Goal: Book appointment/travel/reservation

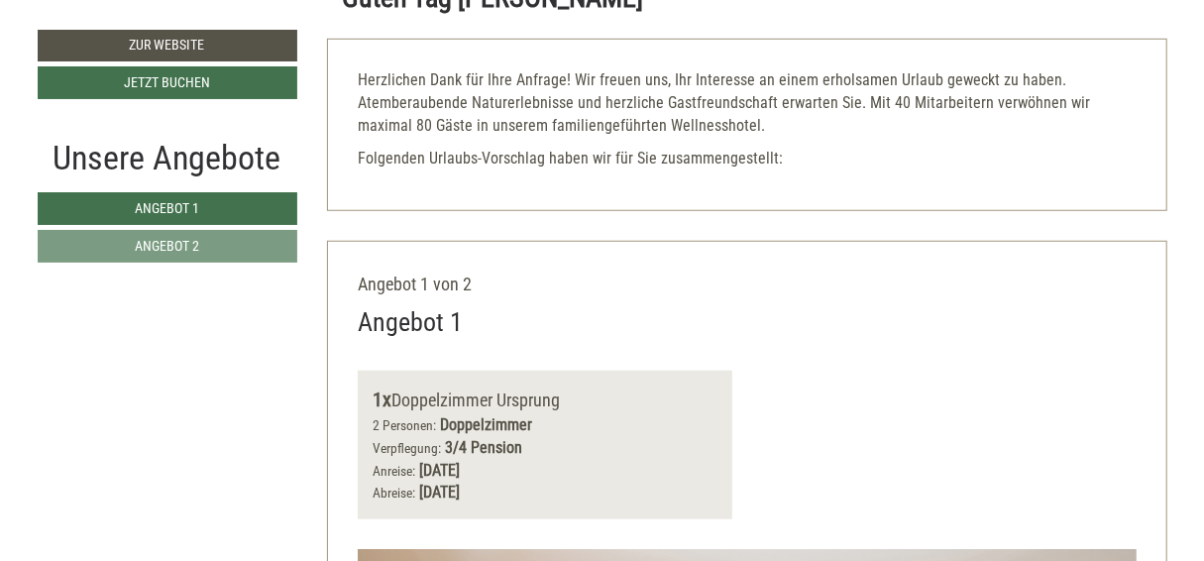
scroll to position [694, 0]
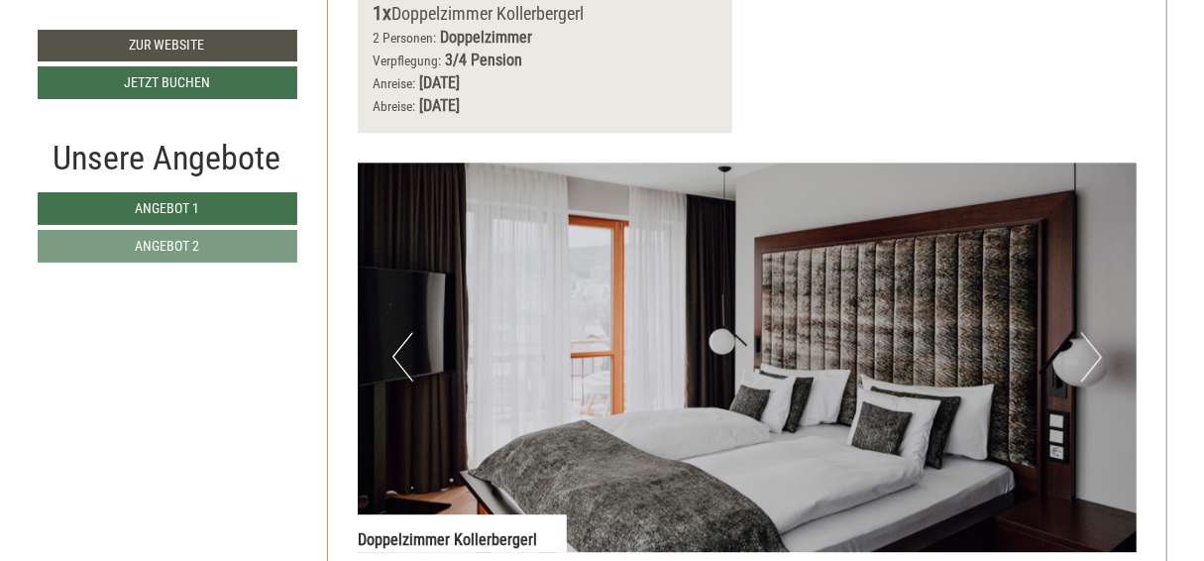
scroll to position [2280, 0]
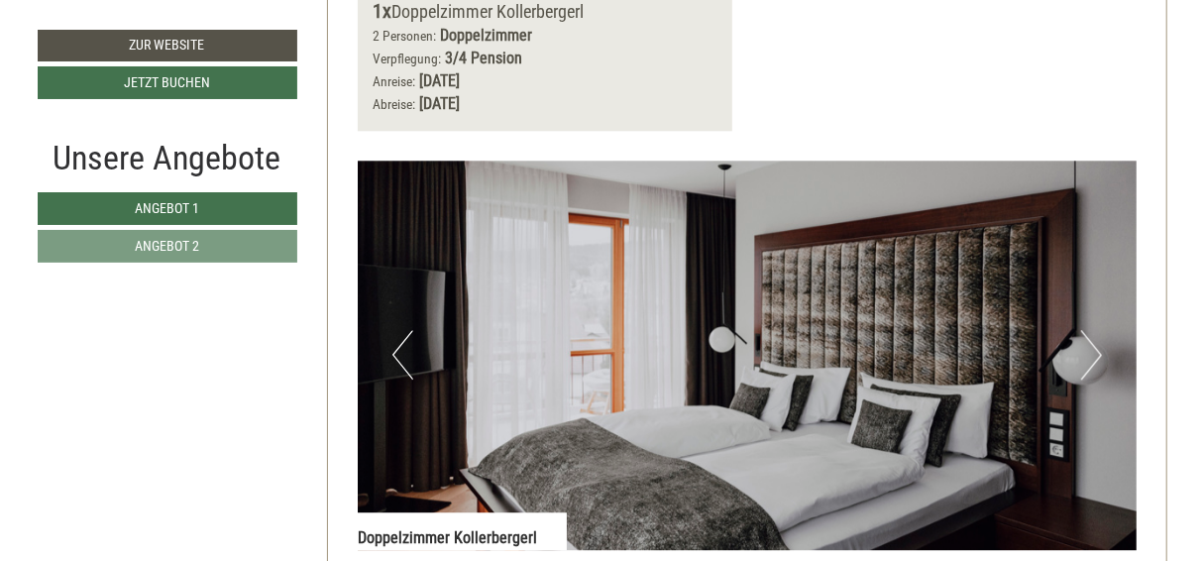
click at [1089, 331] on button "Next" at bounding box center [1092, 355] width 21 height 50
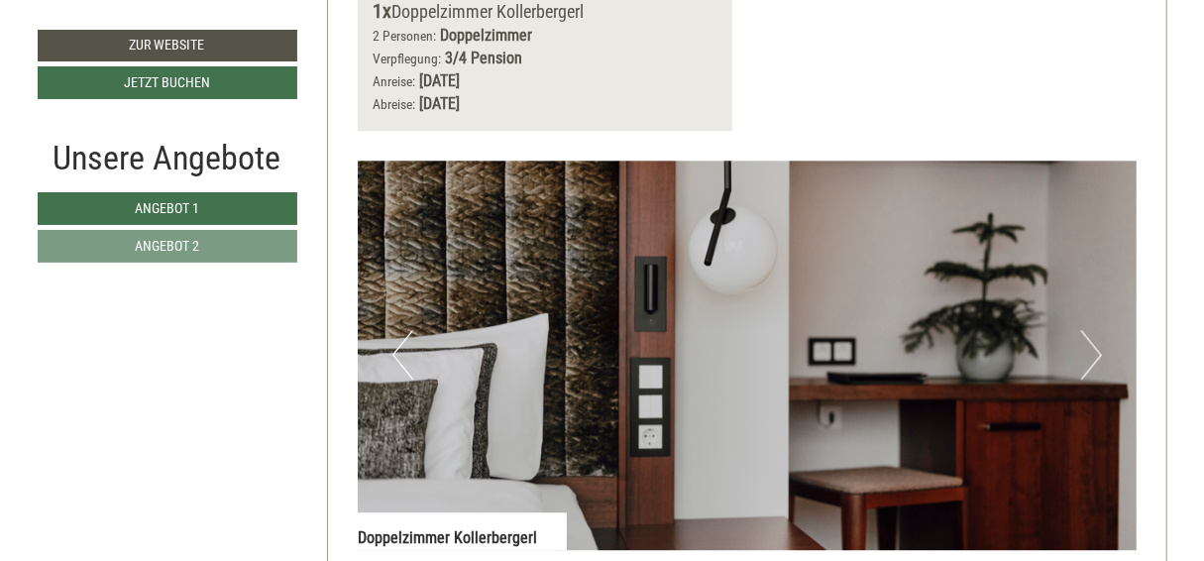
click at [1087, 332] on button "Next" at bounding box center [1092, 355] width 21 height 50
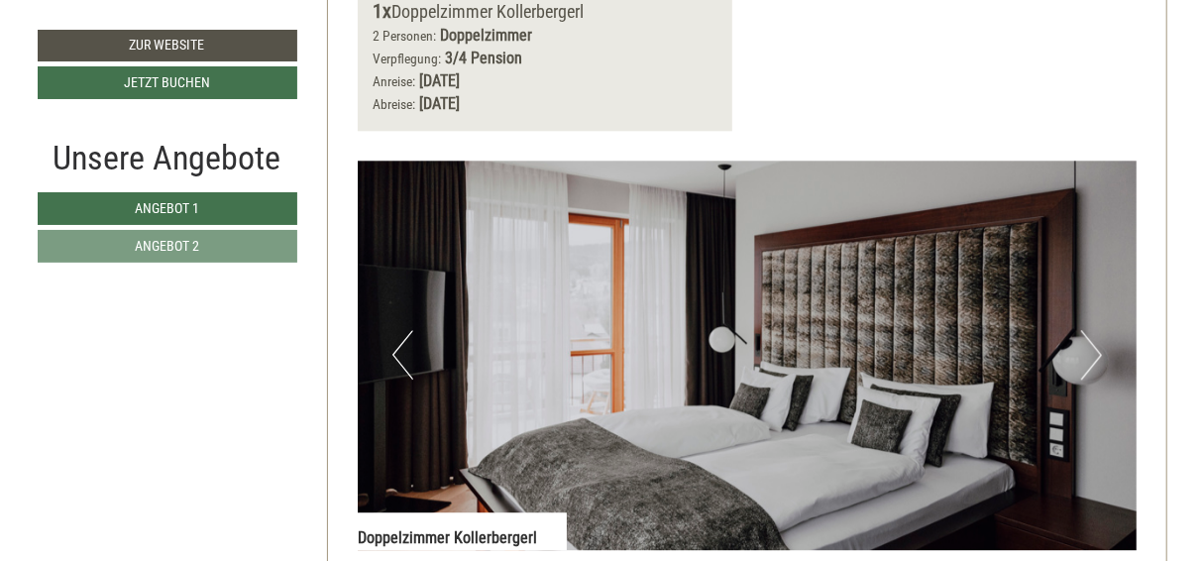
click at [1087, 332] on button "Next" at bounding box center [1092, 355] width 21 height 50
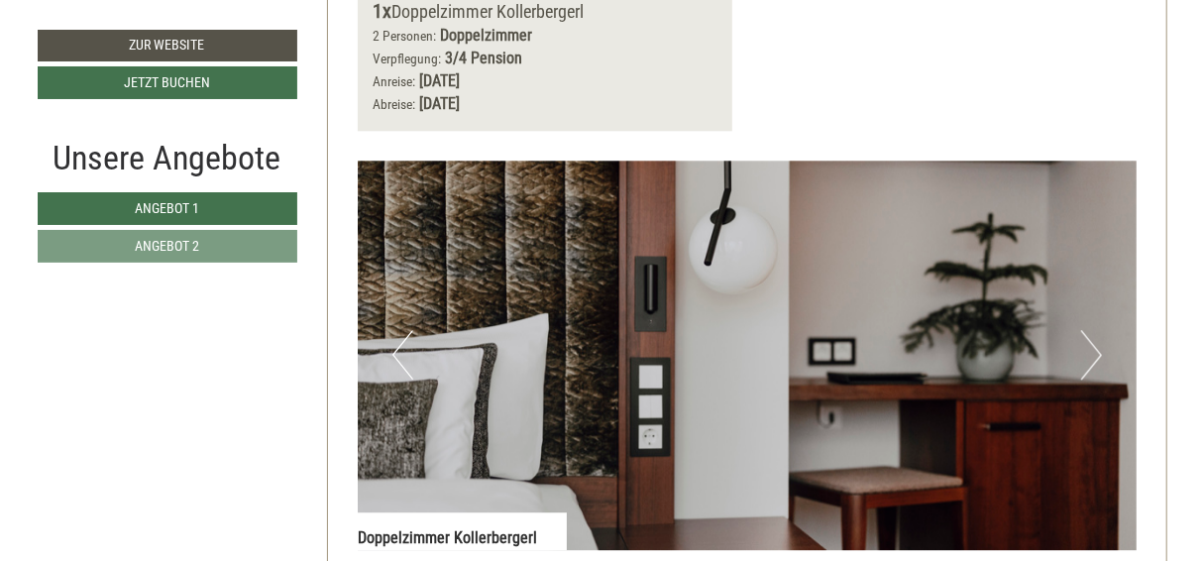
click at [407, 332] on button "Previous" at bounding box center [403, 355] width 21 height 50
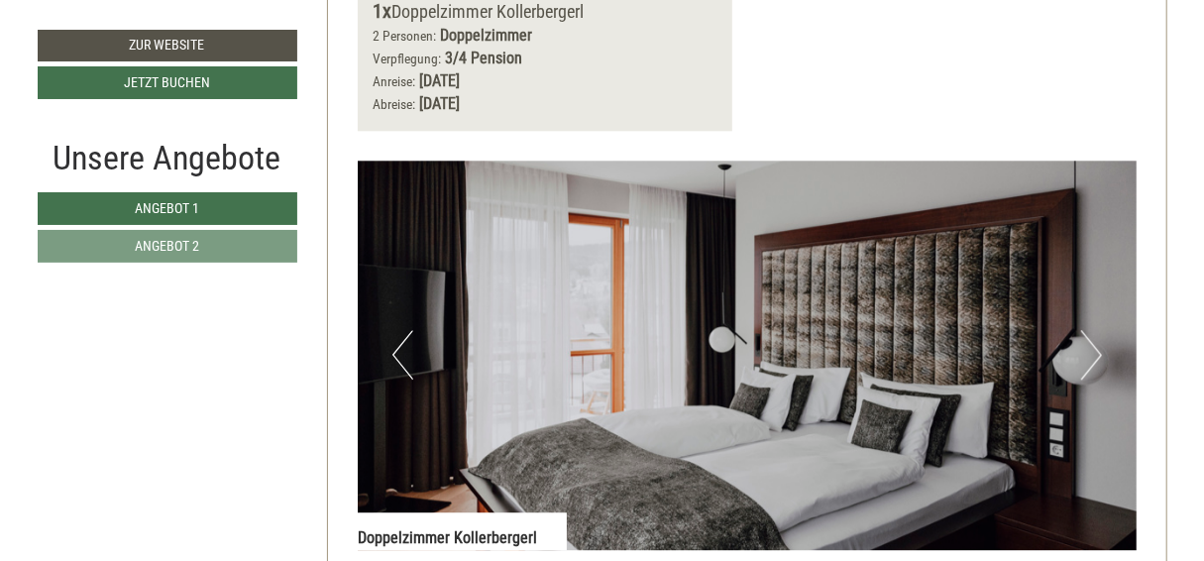
click at [407, 332] on button "Previous" at bounding box center [403, 355] width 21 height 50
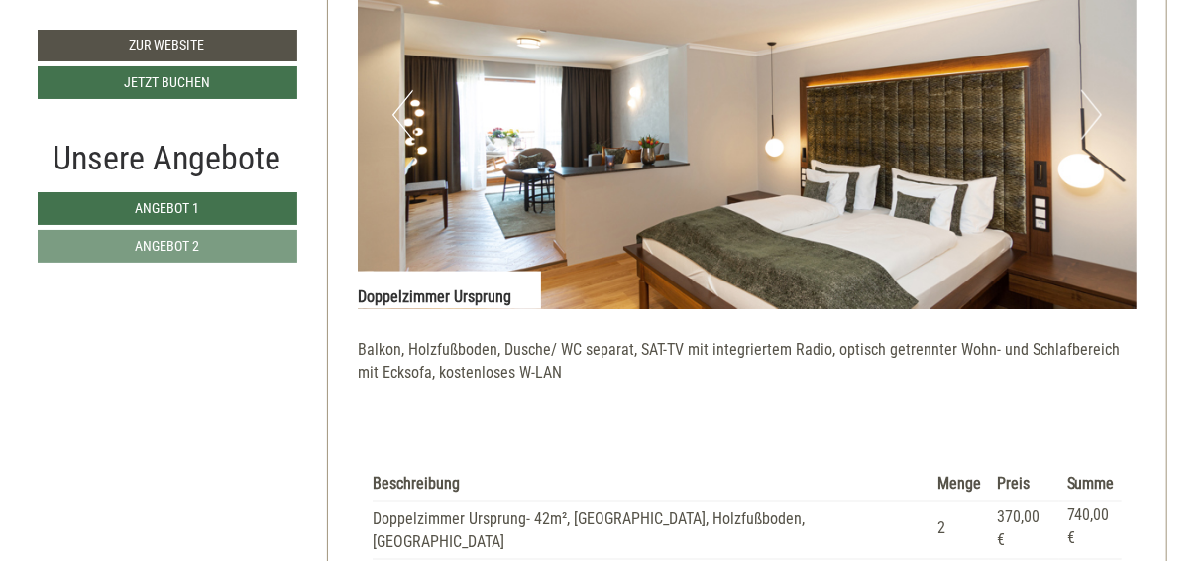
scroll to position [1289, 0]
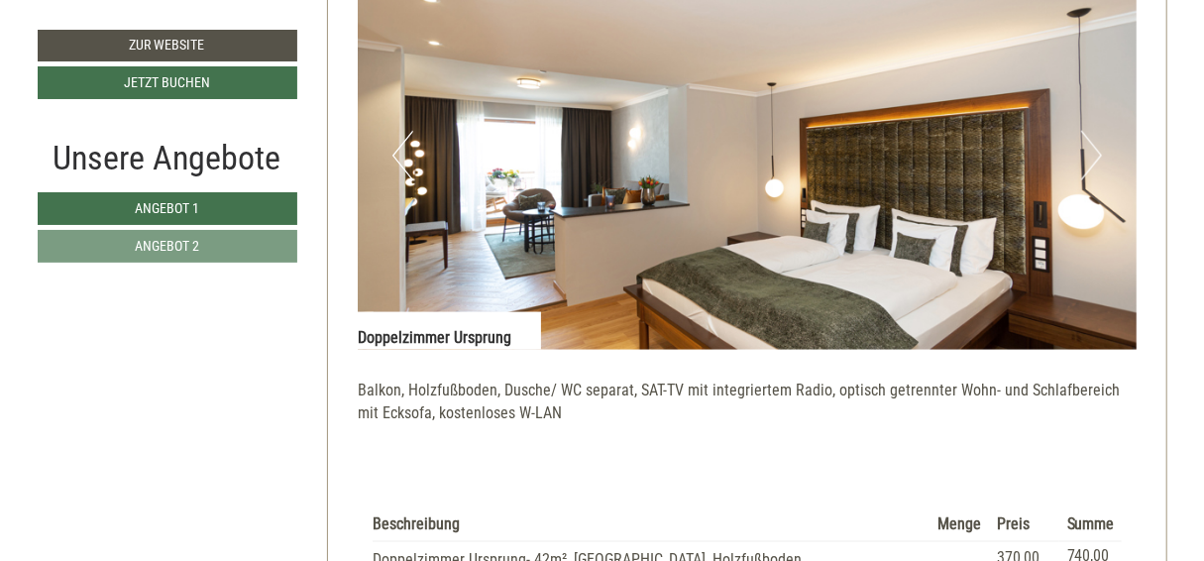
click at [1097, 157] on button "Next" at bounding box center [1092, 156] width 21 height 50
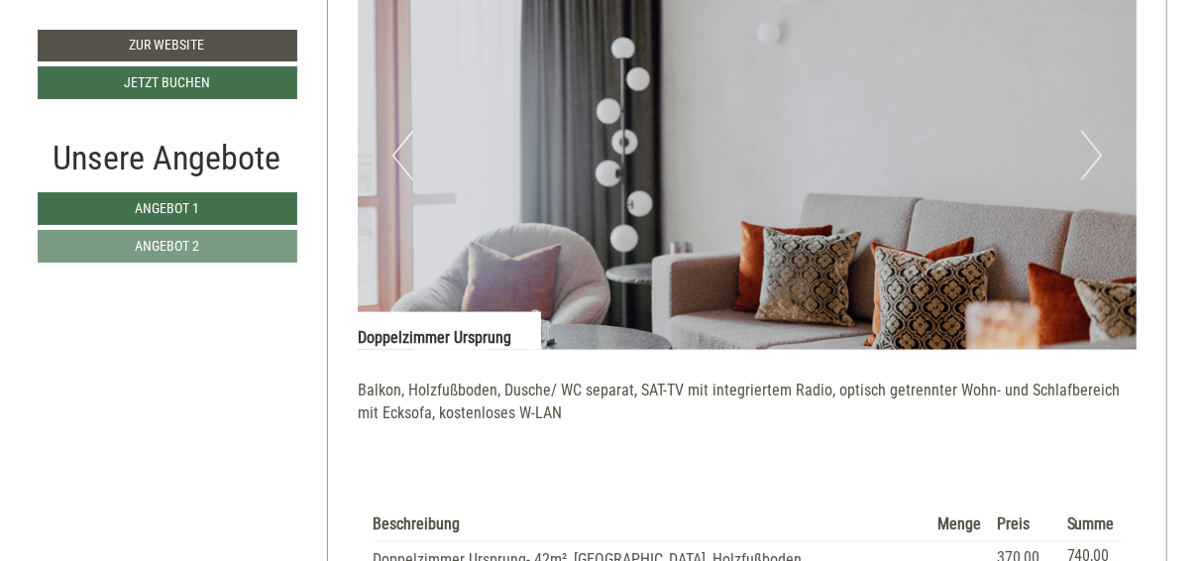
click at [398, 149] on button "Previous" at bounding box center [403, 156] width 21 height 50
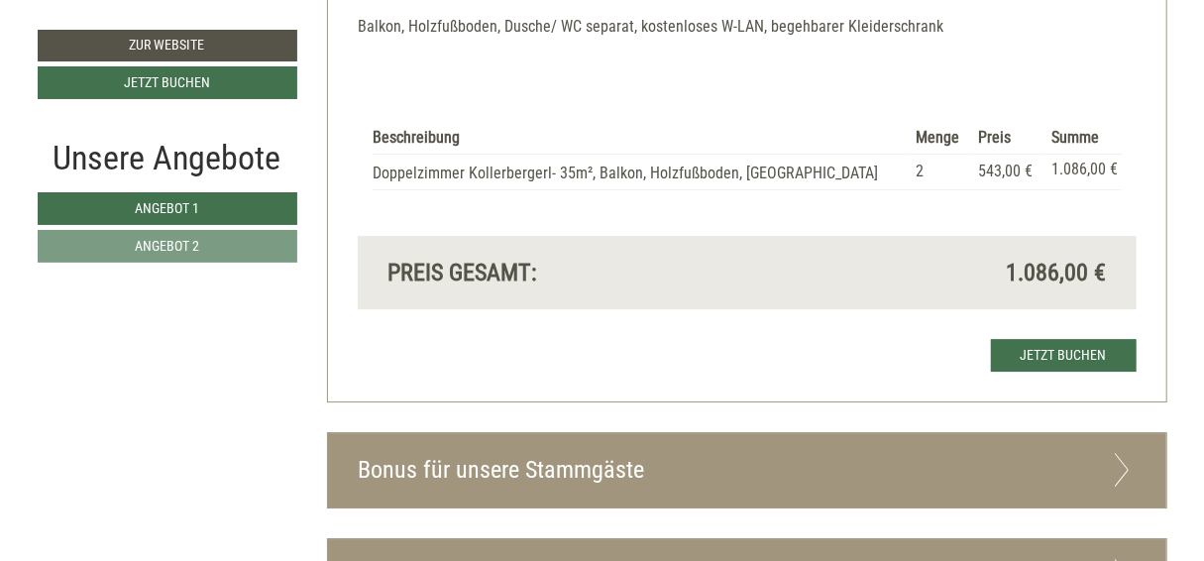
scroll to position [2974, 0]
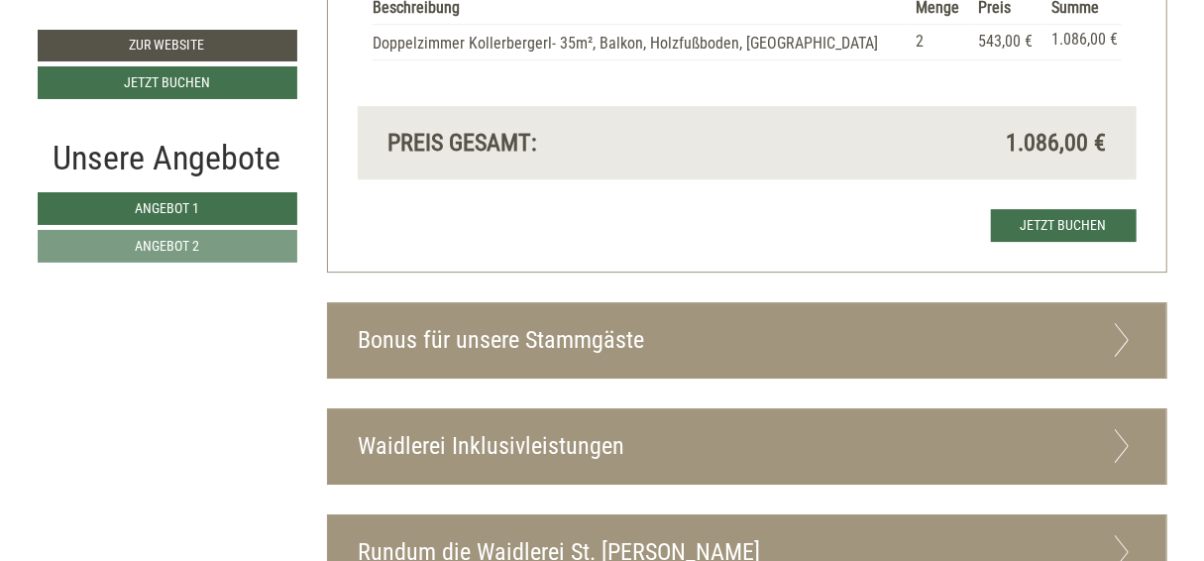
click at [1125, 323] on icon at bounding box center [1122, 340] width 29 height 34
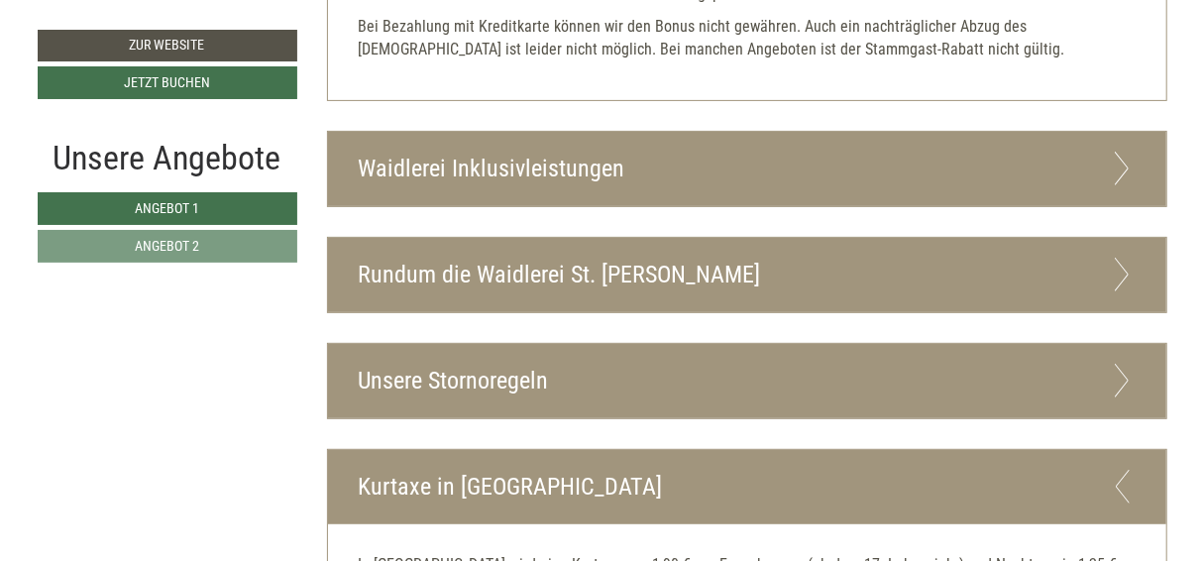
scroll to position [3866, 0]
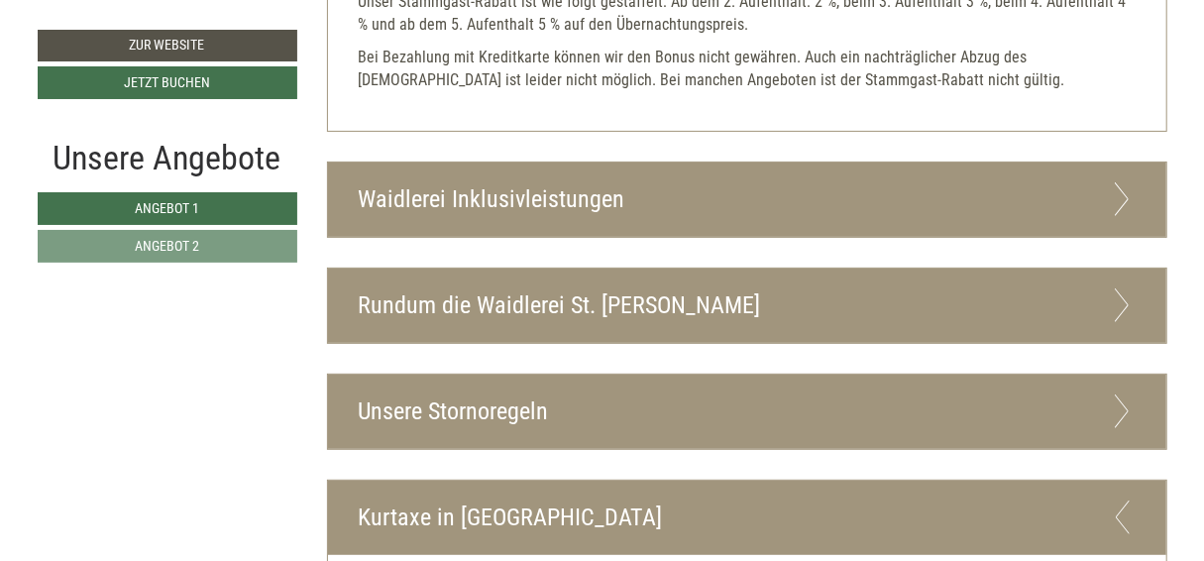
click at [1116, 288] on icon at bounding box center [1122, 305] width 29 height 34
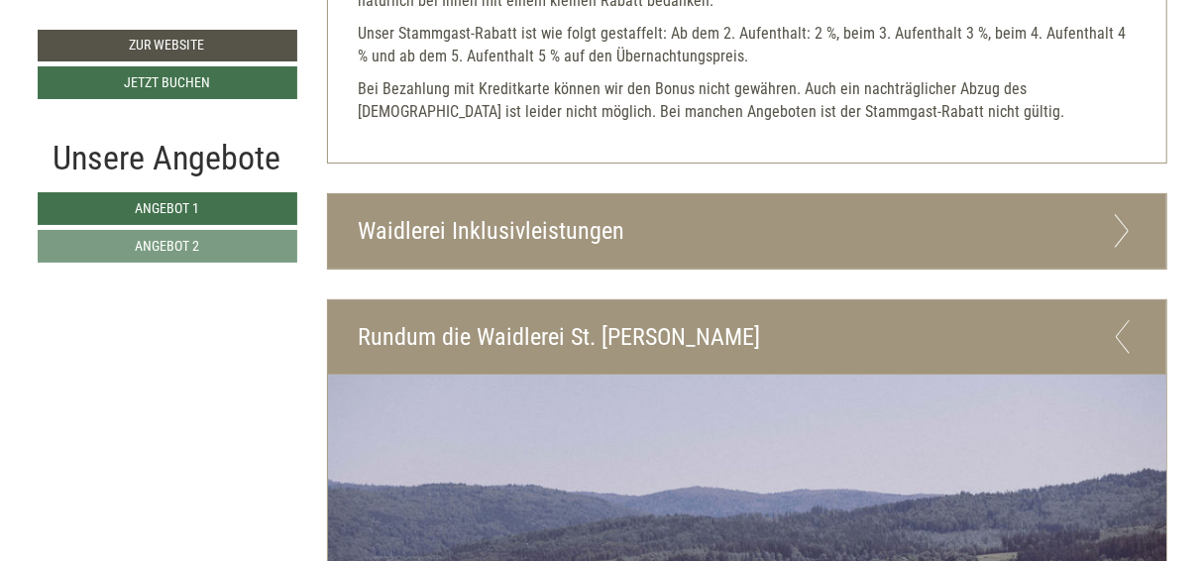
scroll to position [3832, 0]
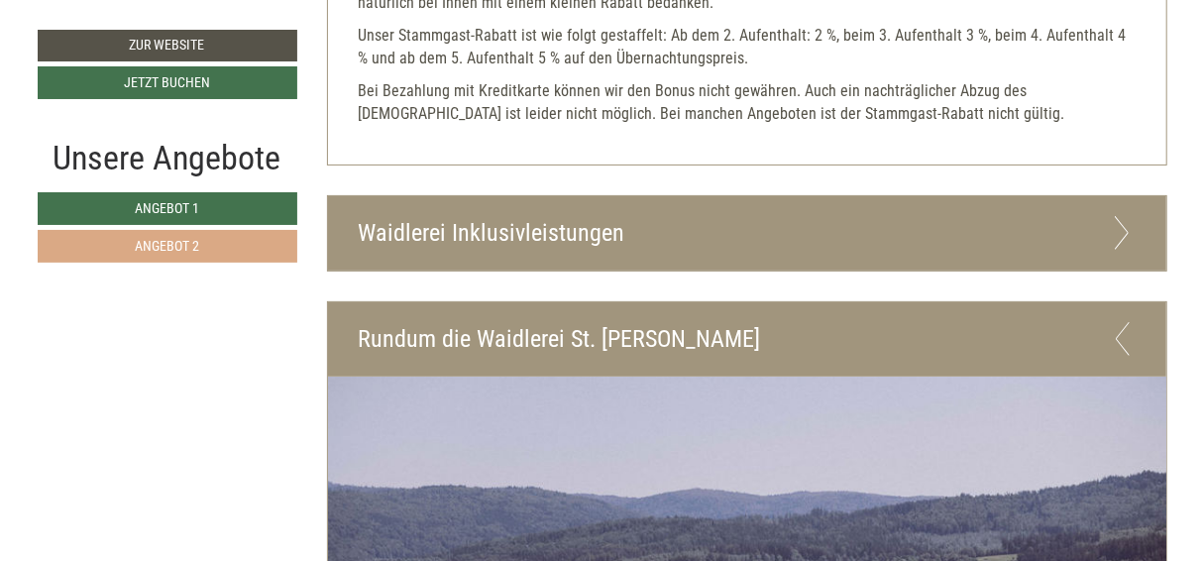
click at [149, 250] on span "Angebot 2" at bounding box center [167, 246] width 64 height 16
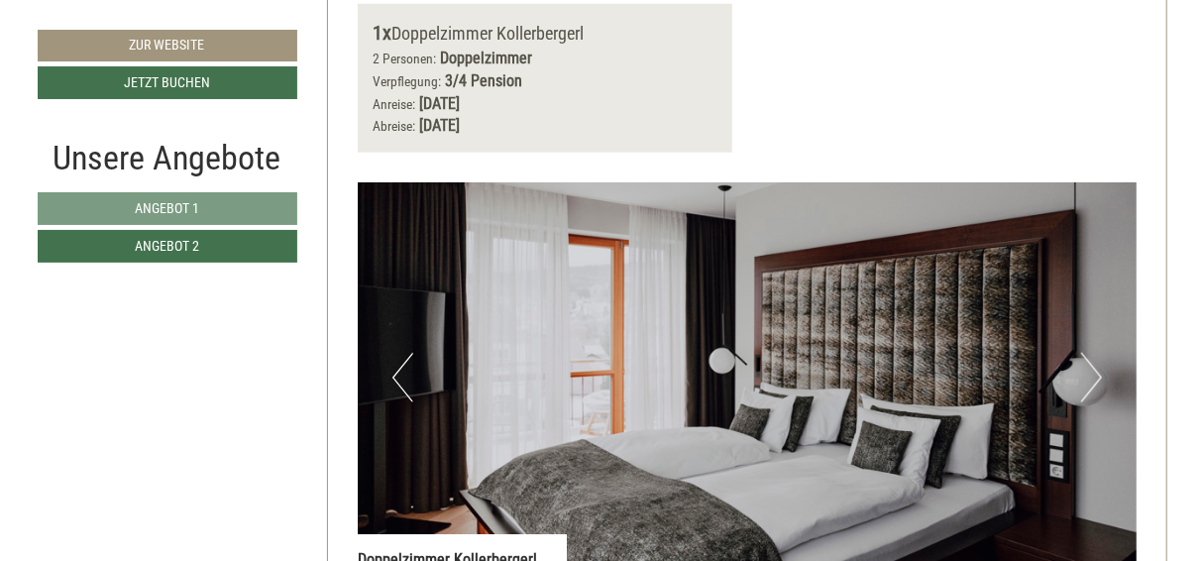
scroll to position [1039, 0]
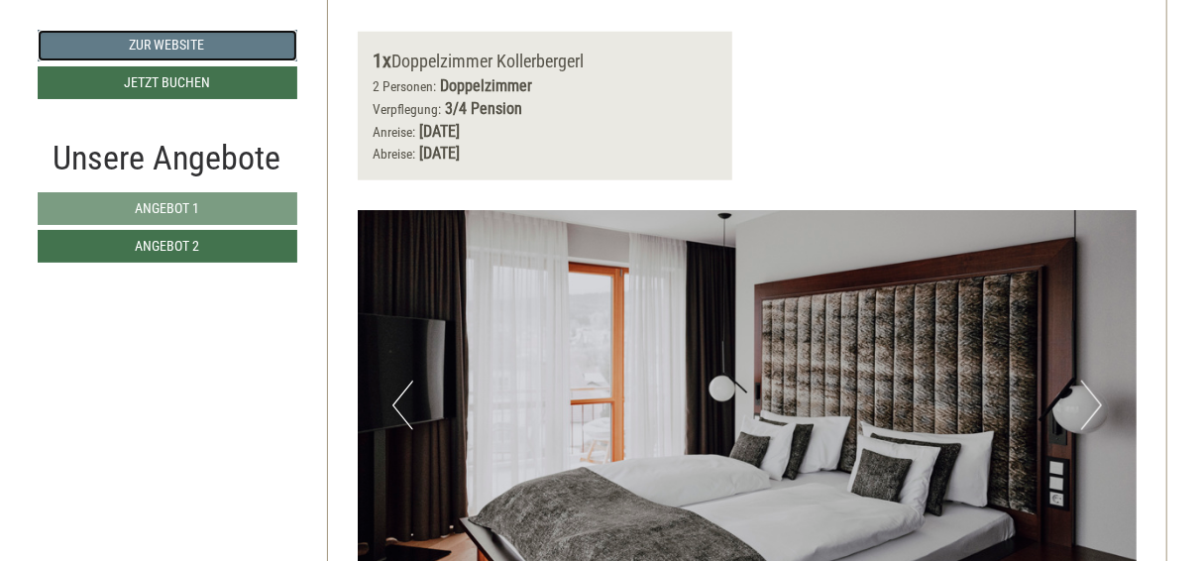
click at [146, 45] on link "Zur Website" at bounding box center [168, 46] width 260 height 32
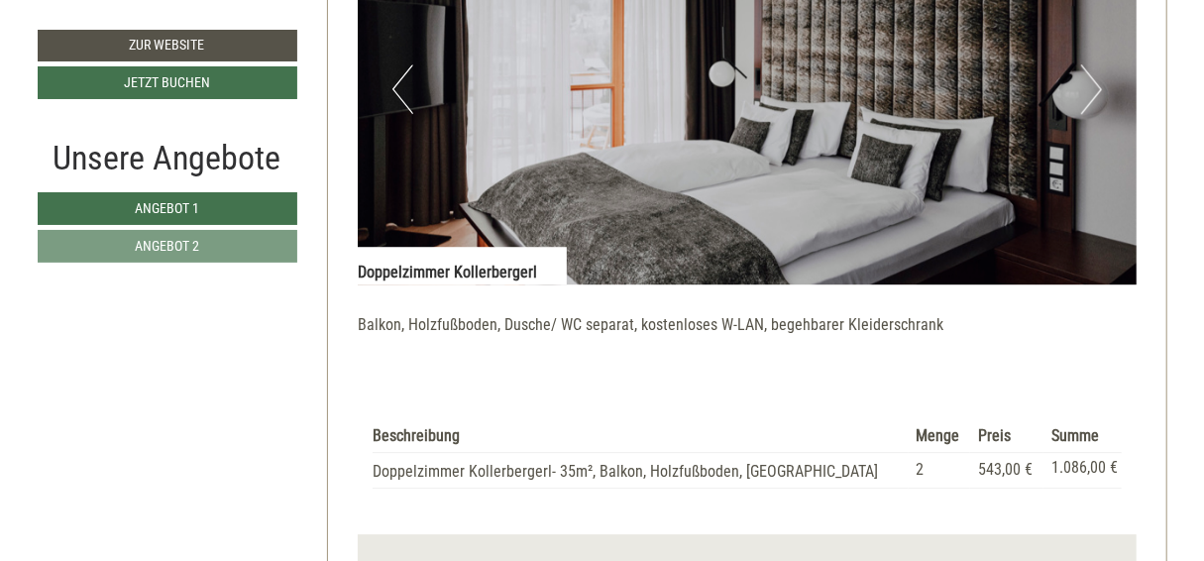
scroll to position [2577, 0]
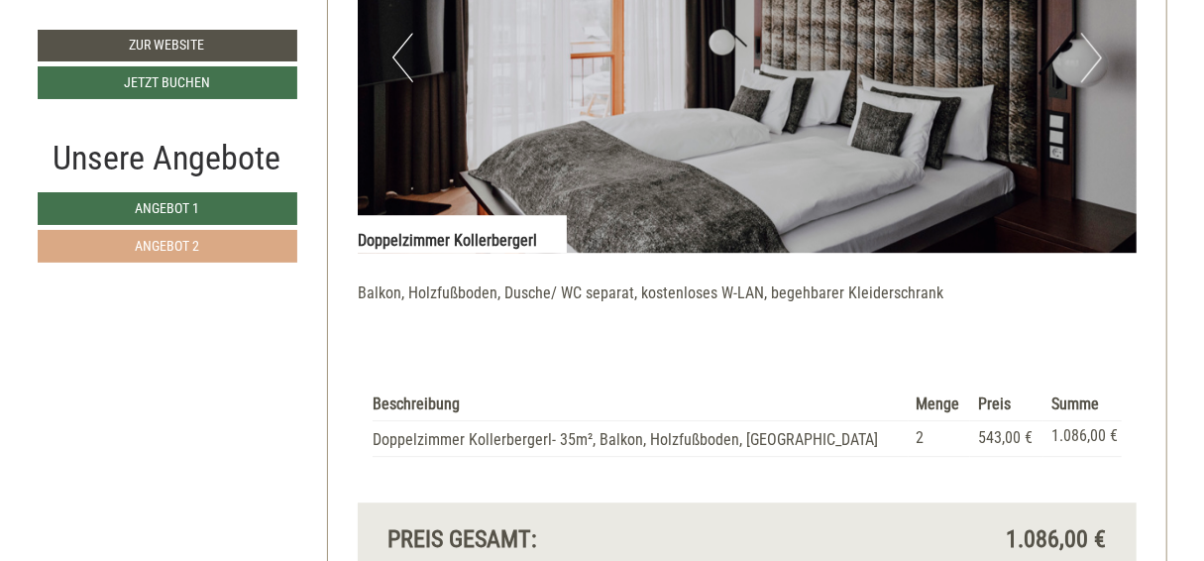
click at [162, 247] on span "Angebot 2" at bounding box center [167, 246] width 64 height 16
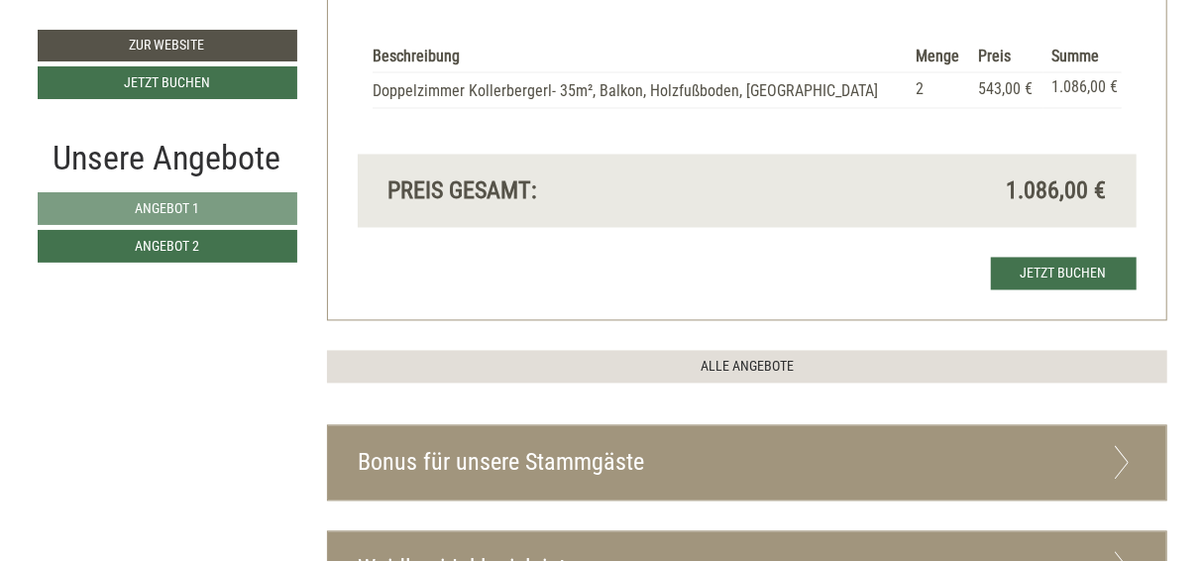
scroll to position [1733, 0]
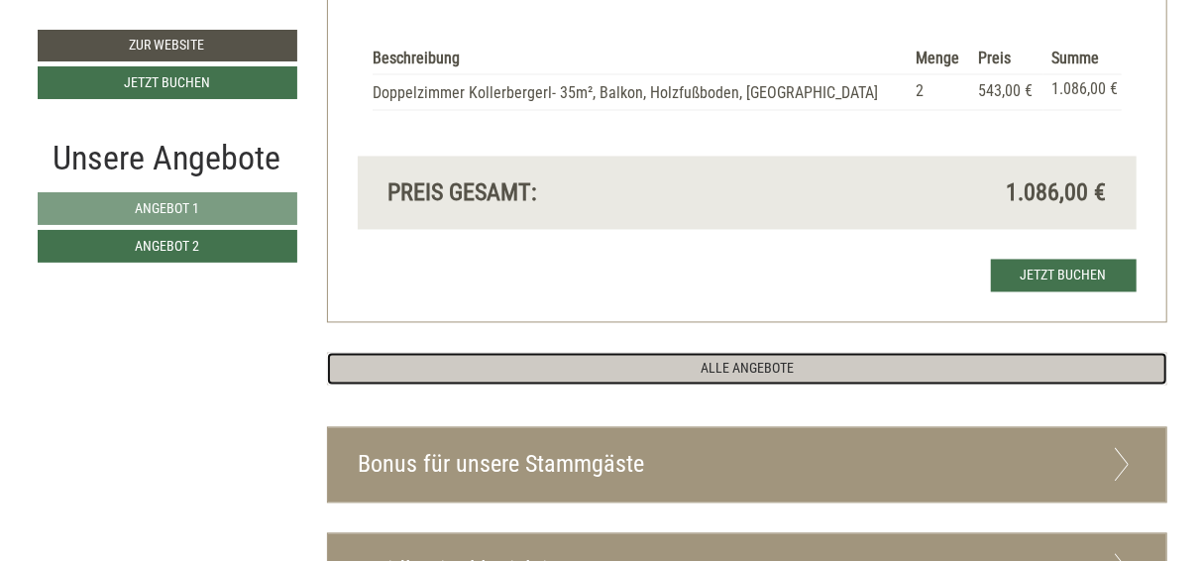
click at [737, 368] on link "ALLE ANGEBOTE" at bounding box center [747, 369] width 841 height 33
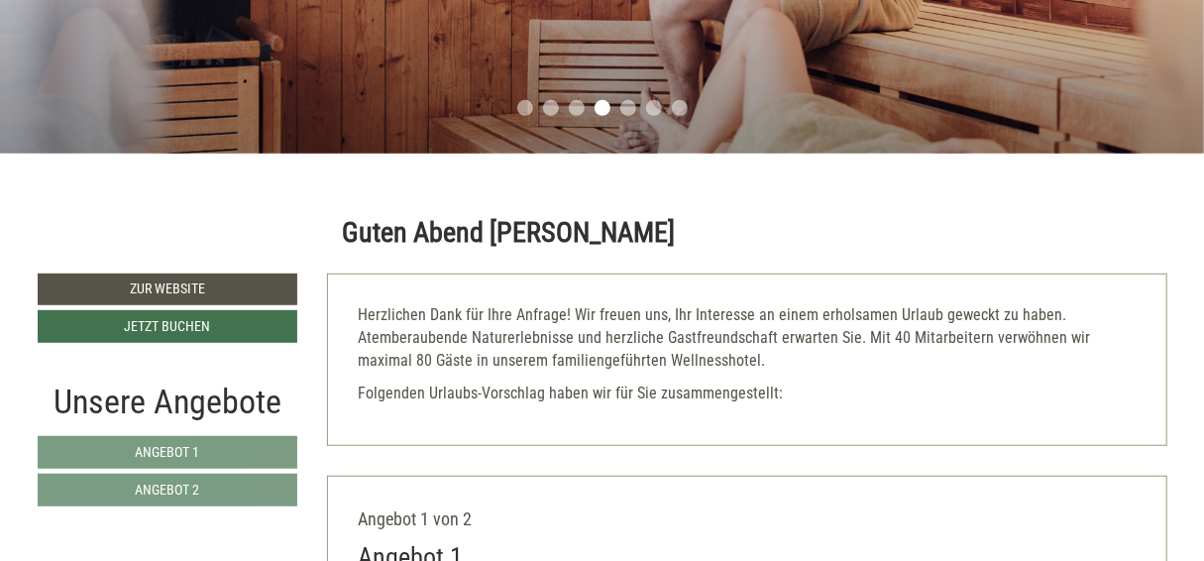
scroll to position [496, 0]
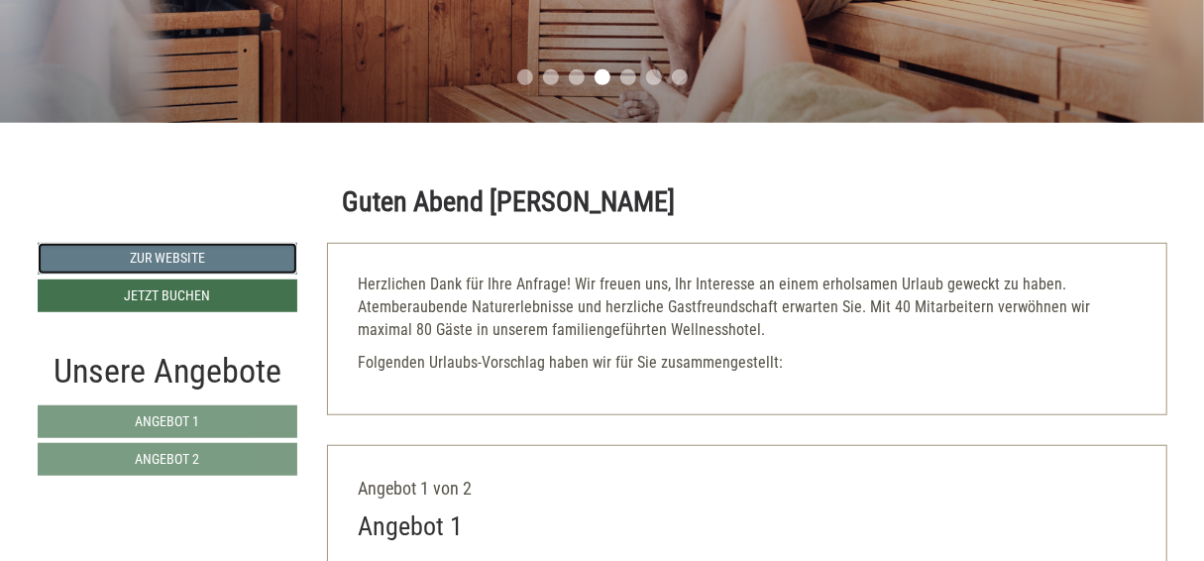
click at [185, 256] on link "Zur Website" at bounding box center [168, 259] width 261 height 32
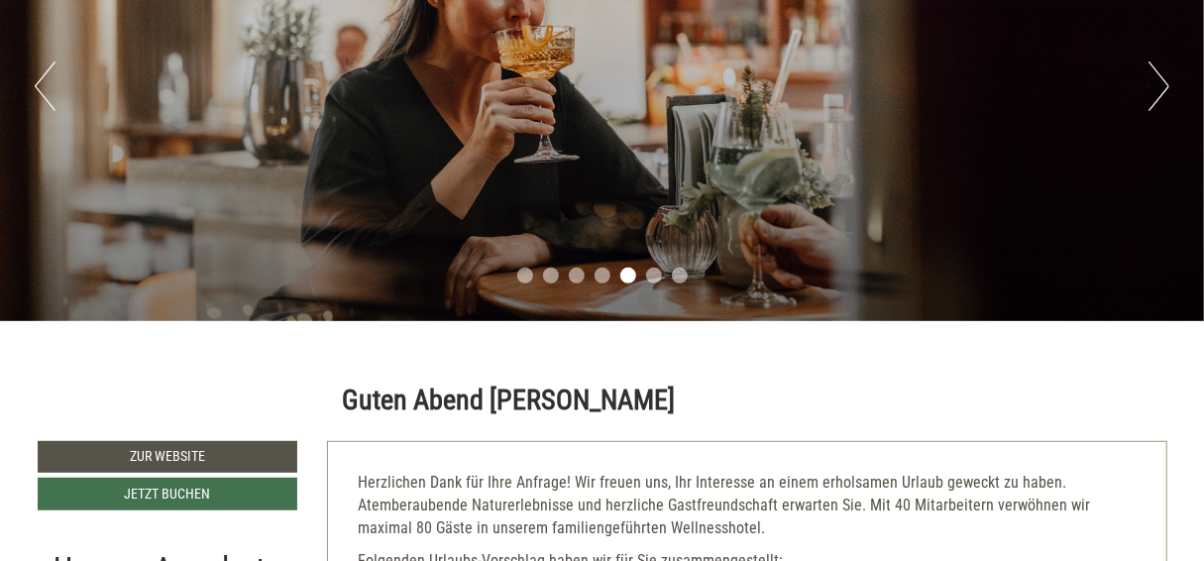
scroll to position [198, 0]
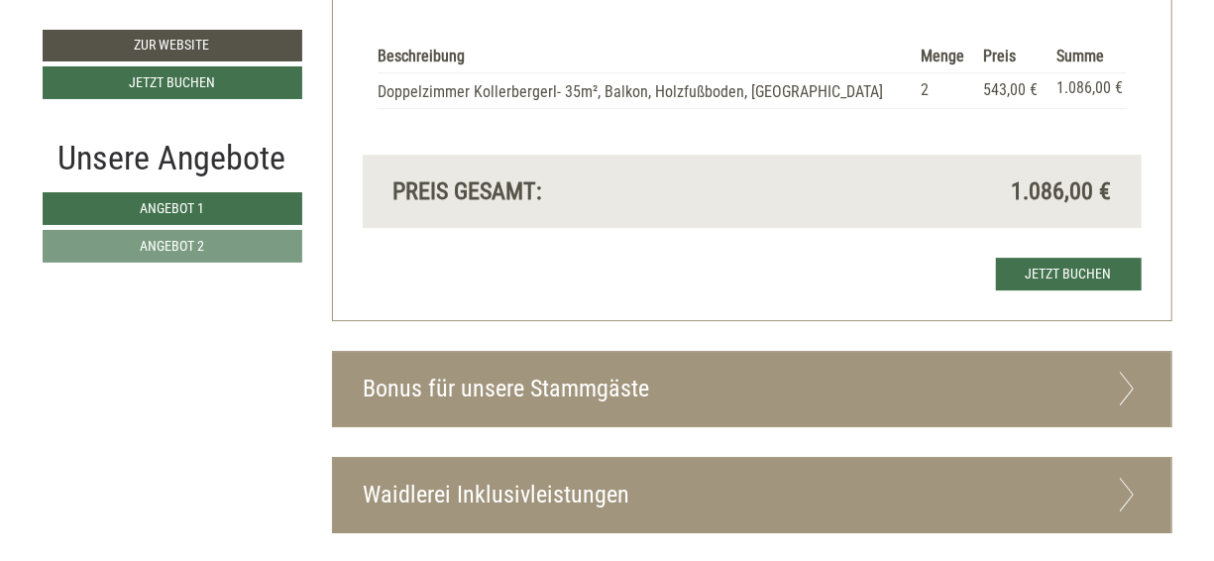
scroll to position [2974, 0]
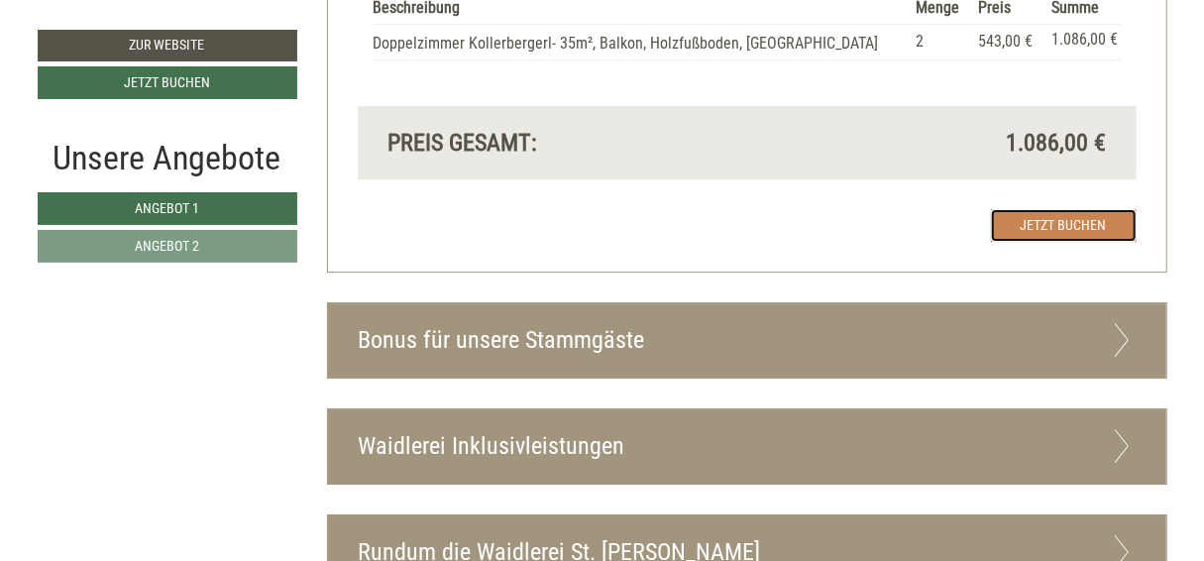
click at [1041, 209] on link "Jetzt buchen" at bounding box center [1064, 225] width 146 height 33
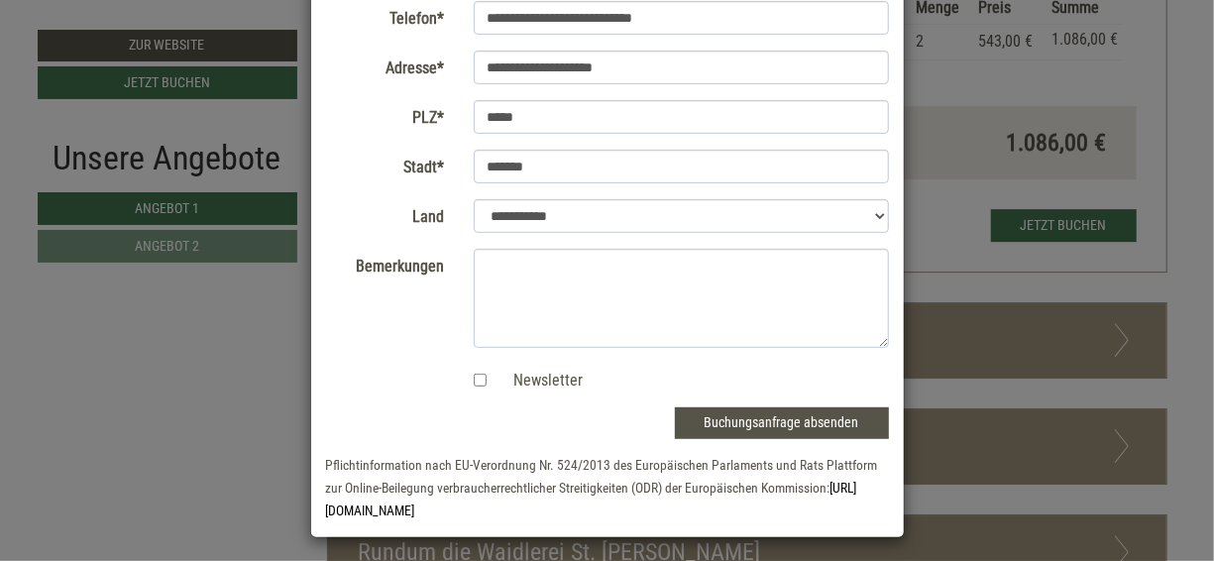
scroll to position [335, 0]
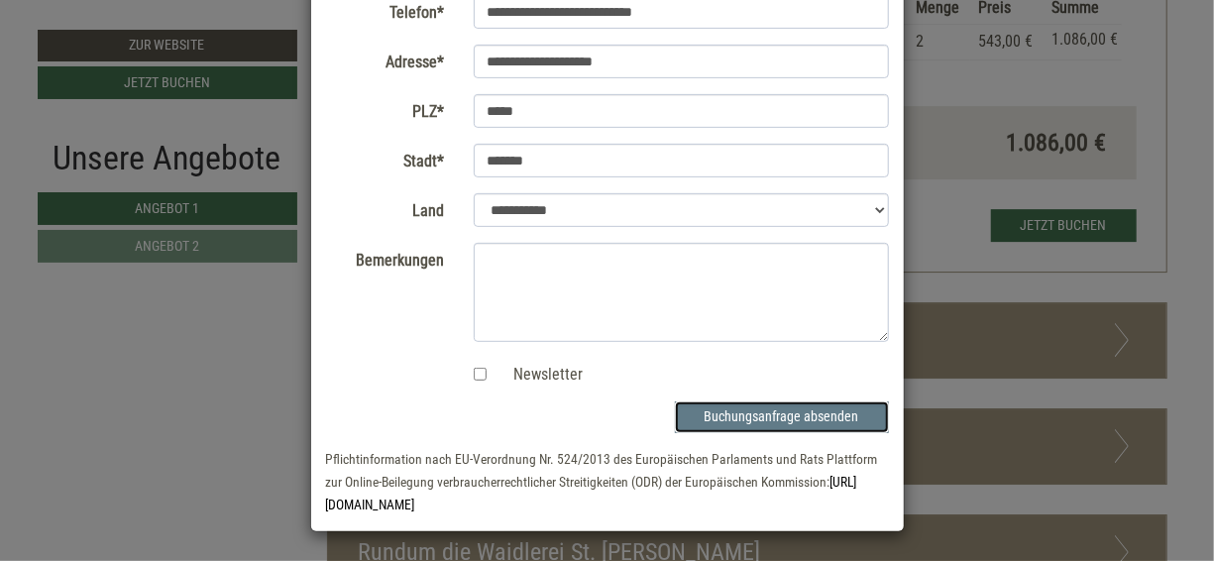
click at [760, 416] on button "Buchungsanfrage absenden" at bounding box center [782, 417] width 214 height 32
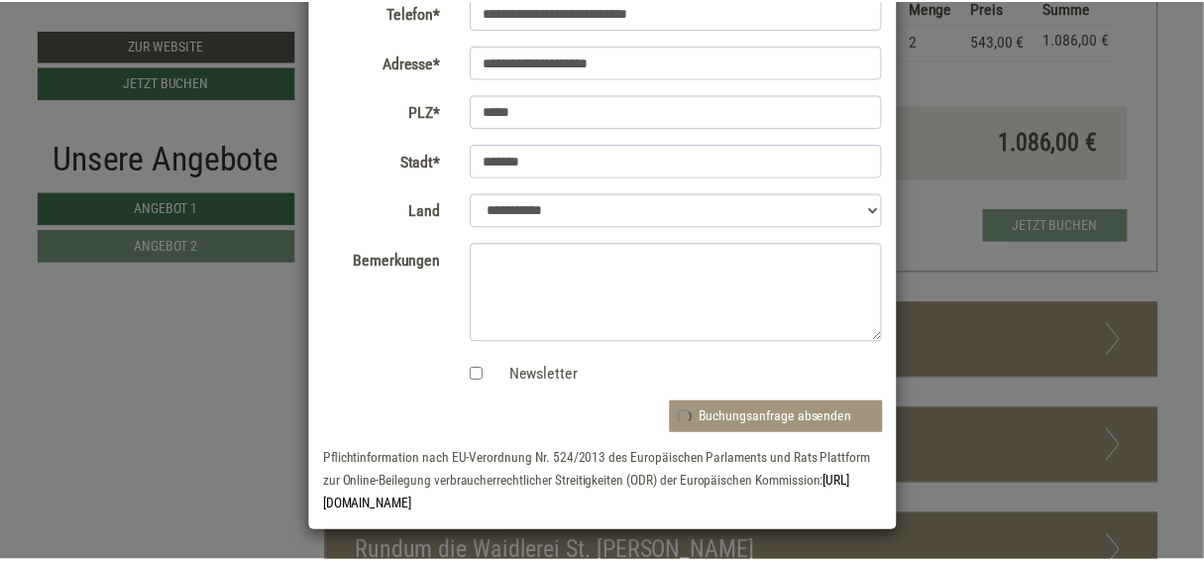
scroll to position [0, 0]
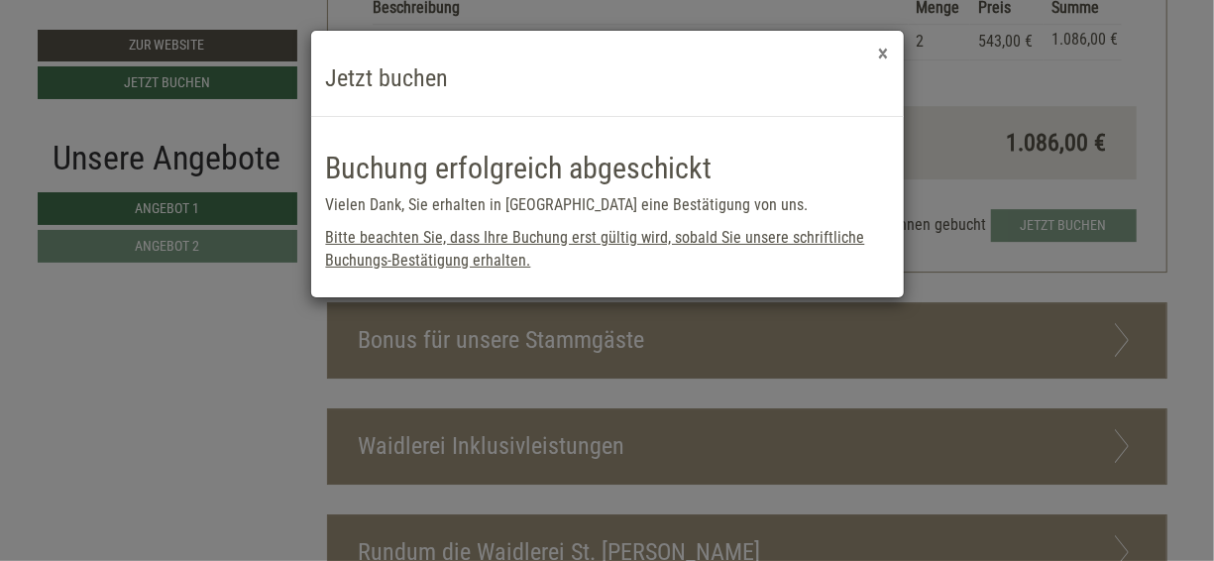
click at [887, 54] on button "×" at bounding box center [884, 54] width 10 height 21
